Goal: Find specific page/section: Find specific page/section

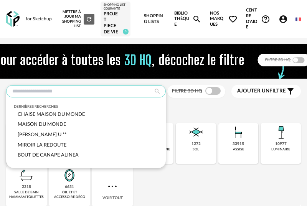
click at [30, 92] on input "text" at bounding box center [85, 91] width 159 height 12
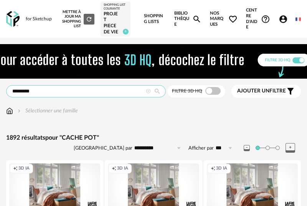
drag, startPoint x: 29, startPoint y: 91, endPoint x: -2, endPoint y: 91, distance: 31.4
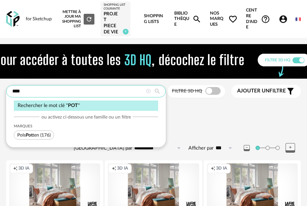
type input "***"
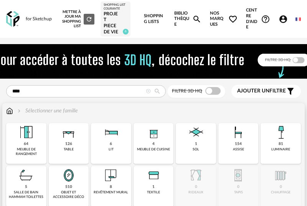
click at [8, 111] on img at bounding box center [9, 111] width 7 height 8
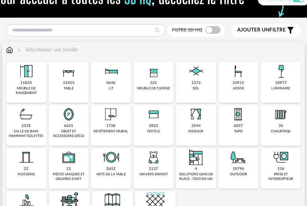
scroll to position [61, 4]
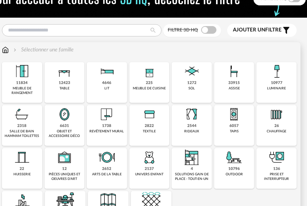
click at [235, 161] on img at bounding box center [234, 157] width 18 height 18
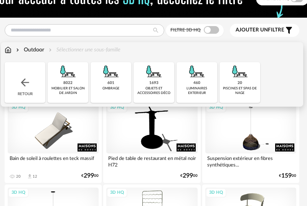
scroll to position [61, 0]
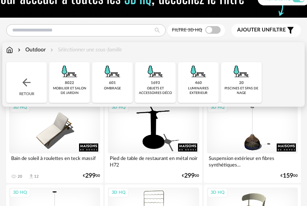
click at [157, 84] on div "1693" at bounding box center [155, 82] width 9 height 5
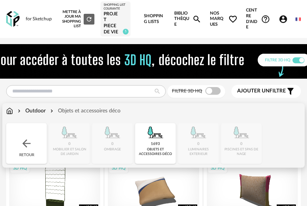
click at [8, 112] on img at bounding box center [9, 111] width 7 height 8
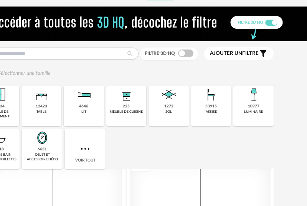
scroll to position [41, 33]
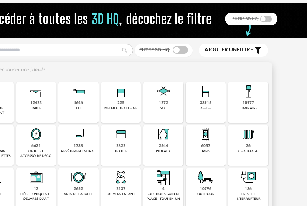
click at [39, 138] on img at bounding box center [36, 134] width 18 height 18
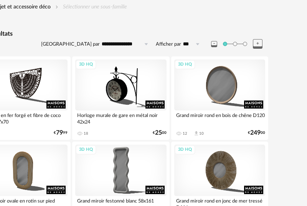
scroll to position [104, 0]
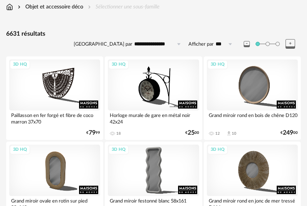
click at [163, 46] on input "**********" at bounding box center [158, 44] width 53 height 12
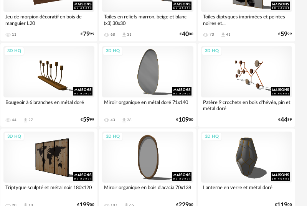
scroll to position [1455, 6]
